Goal: Task Accomplishment & Management: Use online tool/utility

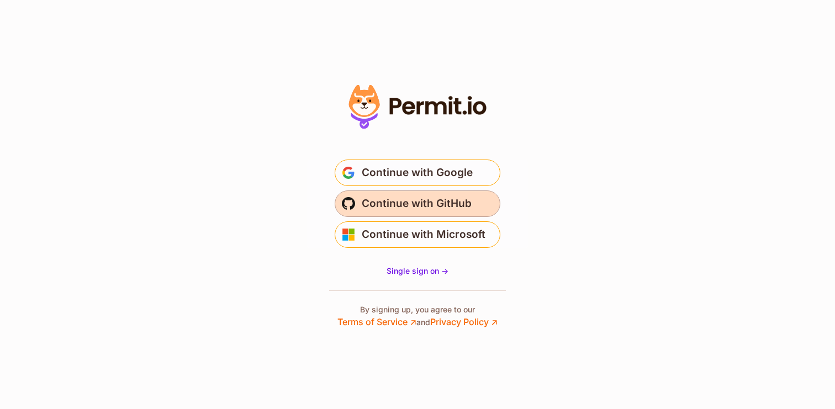
click at [431, 202] on span "Continue with GitHub" at bounding box center [417, 204] width 110 height 18
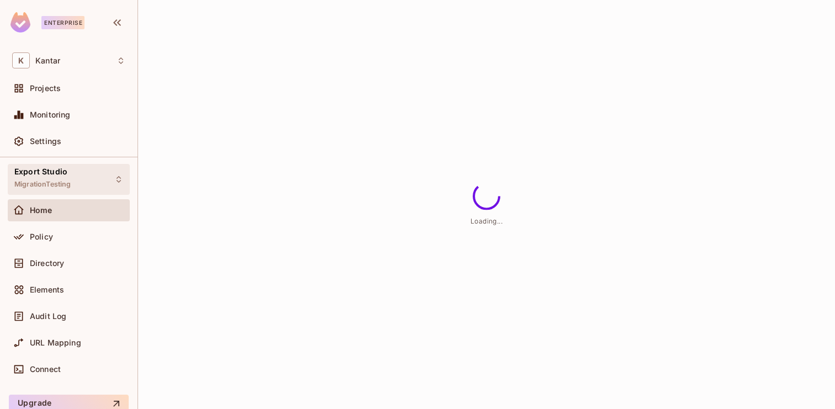
click at [54, 179] on div "Export Studio MigrationTesting" at bounding box center [42, 179] width 56 height 24
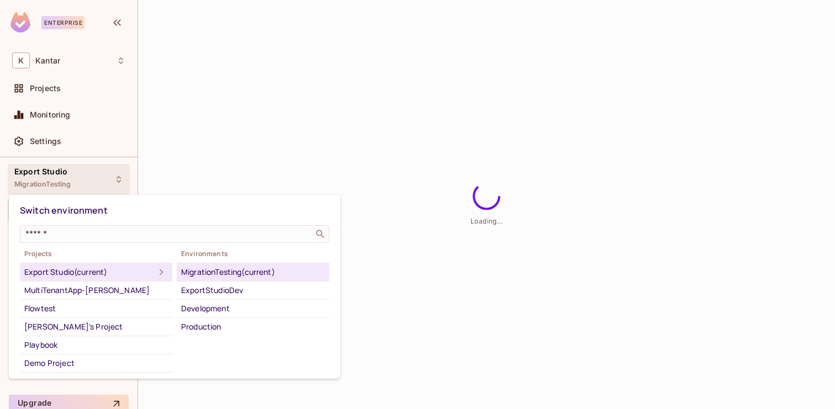
click at [241, 166] on div at bounding box center [417, 204] width 835 height 409
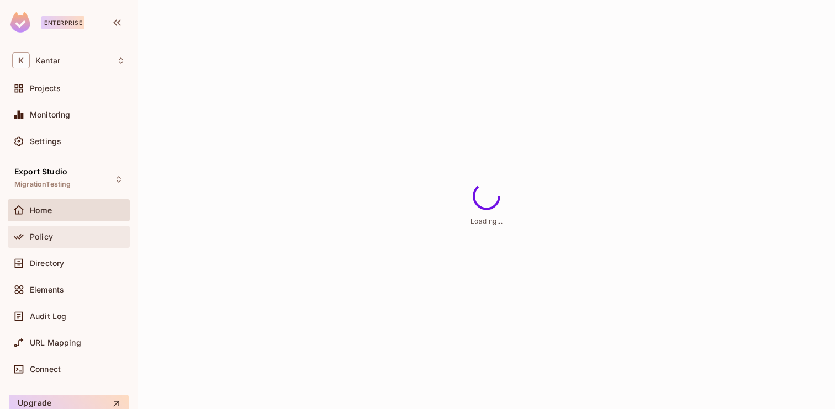
click at [70, 236] on div "Policy" at bounding box center [78, 237] width 96 height 9
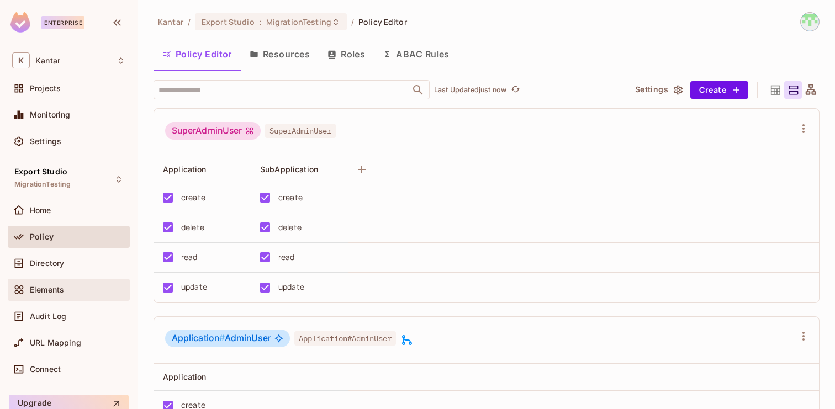
click at [43, 282] on div "Elements" at bounding box center [69, 290] width 122 height 22
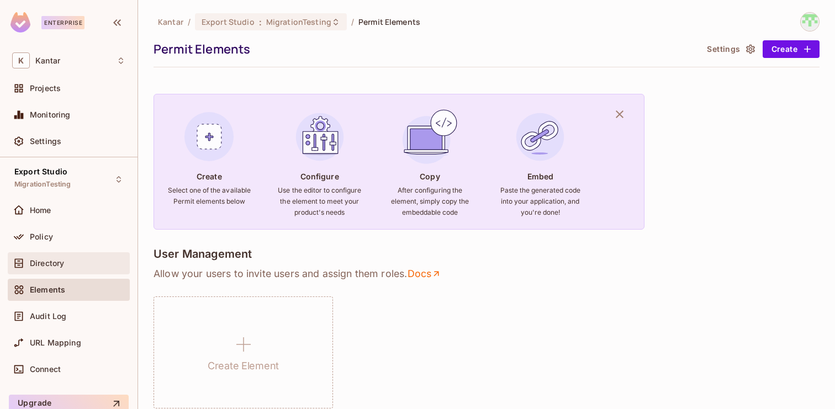
click at [55, 257] on div "Directory" at bounding box center [68, 263] width 113 height 13
